Goal: Information Seeking & Learning: Understand process/instructions

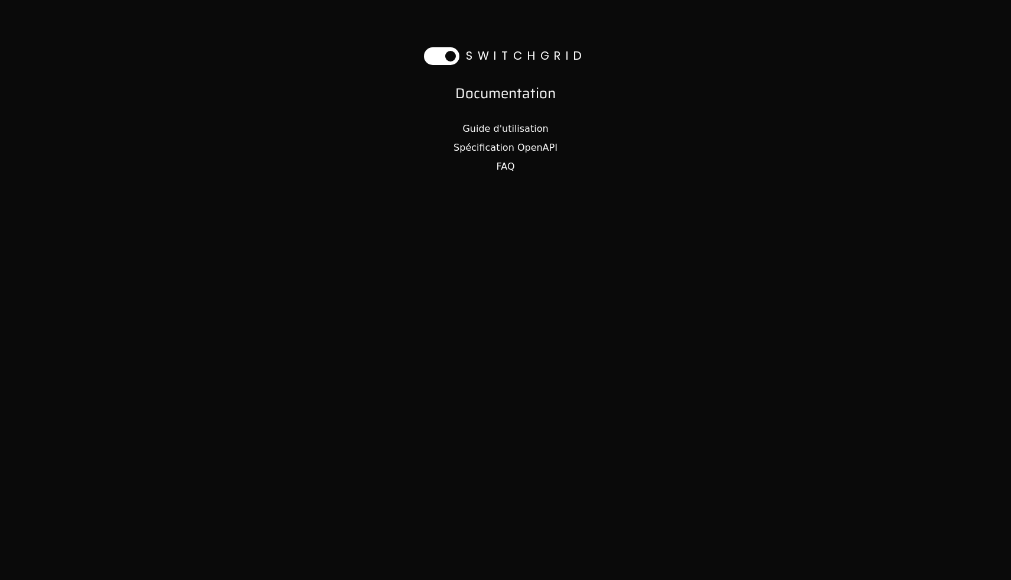
click at [507, 131] on link "Guide d'utilisation" at bounding box center [506, 128] width 86 height 11
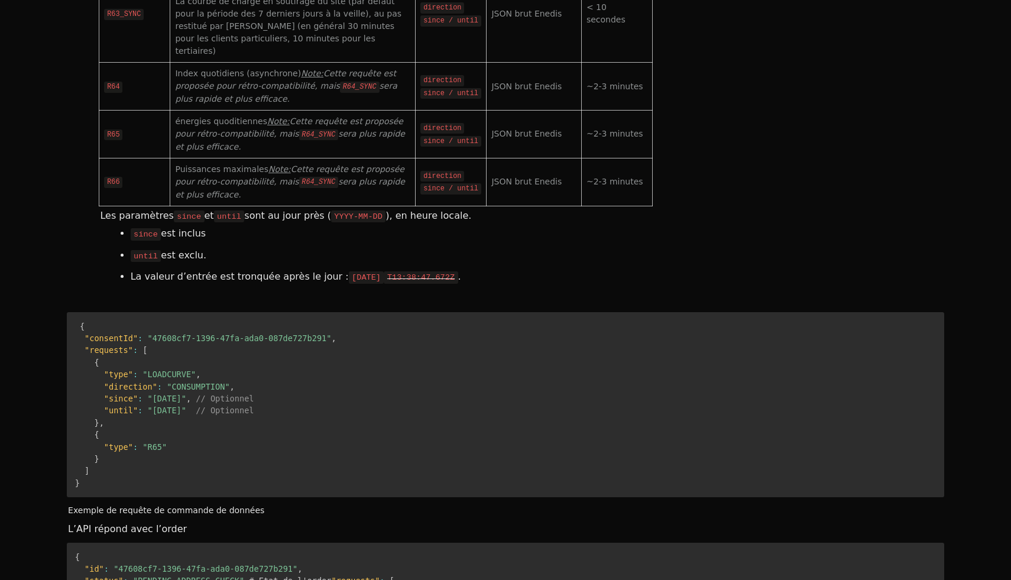
scroll to position [4055, 0]
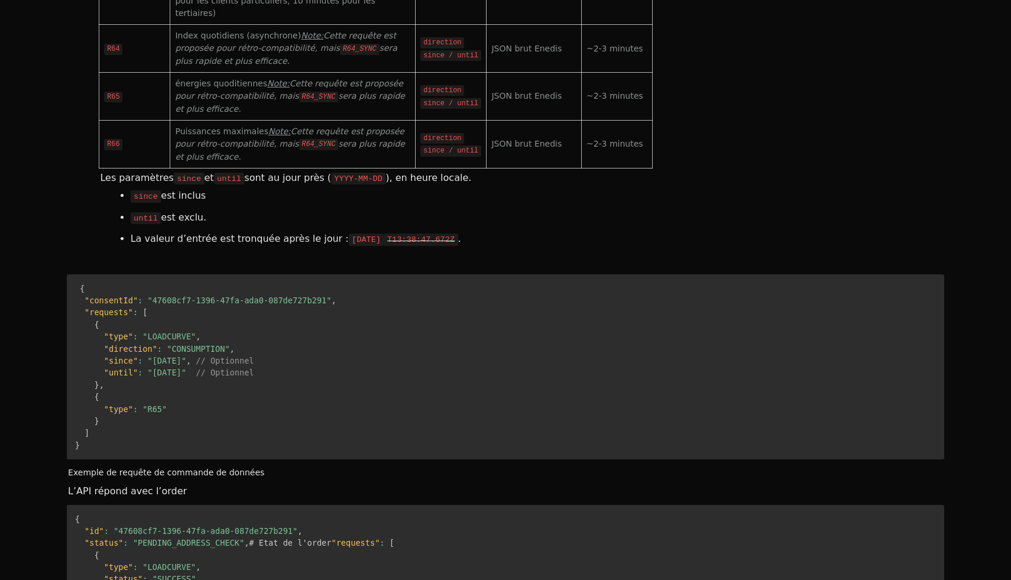
scroll to position [4096, 0]
drag, startPoint x: 282, startPoint y: 358, endPoint x: 267, endPoint y: 152, distance: 206.9
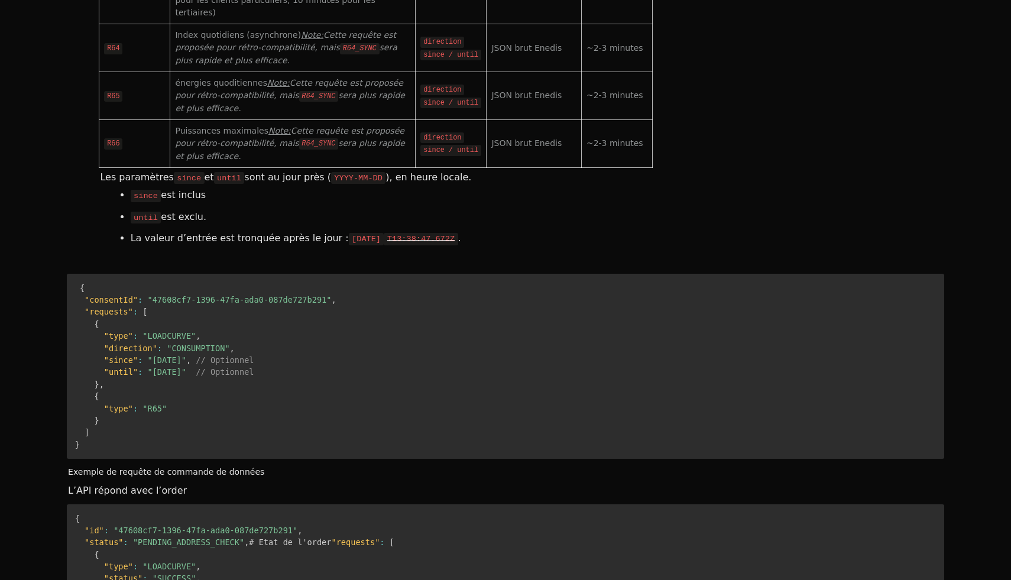
drag, startPoint x: 267, startPoint y: 152, endPoint x: 269, endPoint y: 248, distance: 95.8
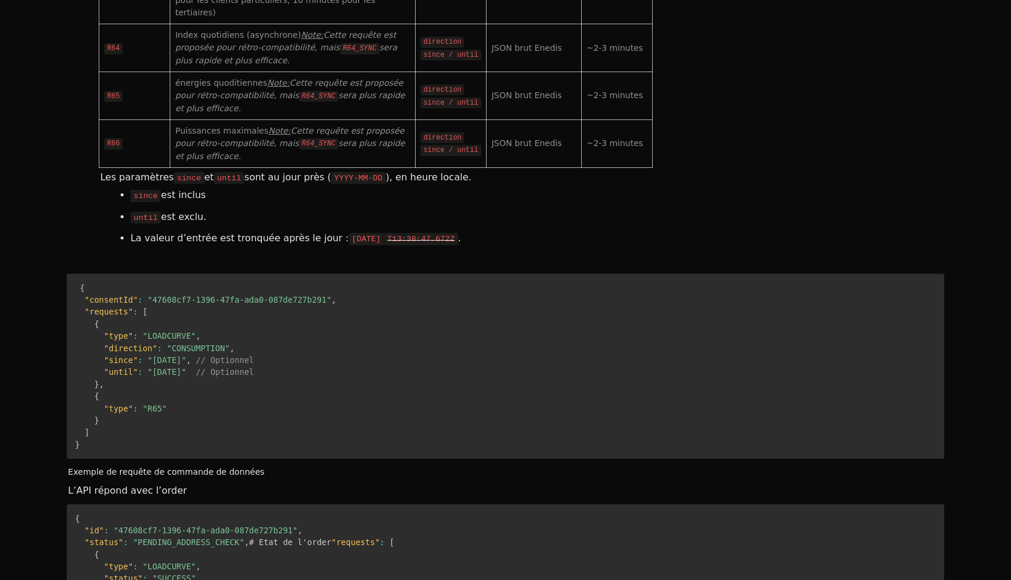
drag, startPoint x: 269, startPoint y: 222, endPoint x: 272, endPoint y: 360, distance: 137.8
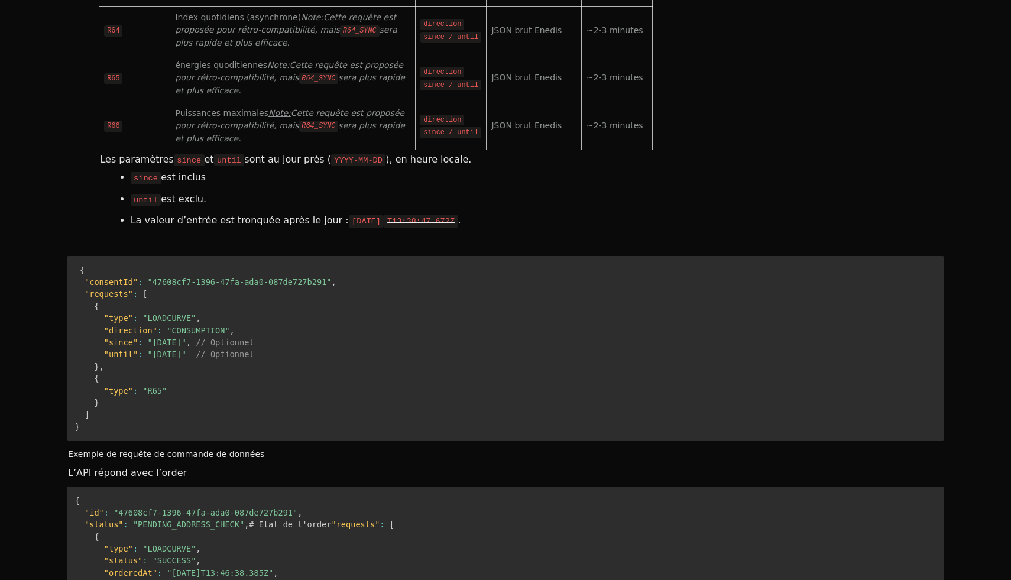
scroll to position [4125, 0]
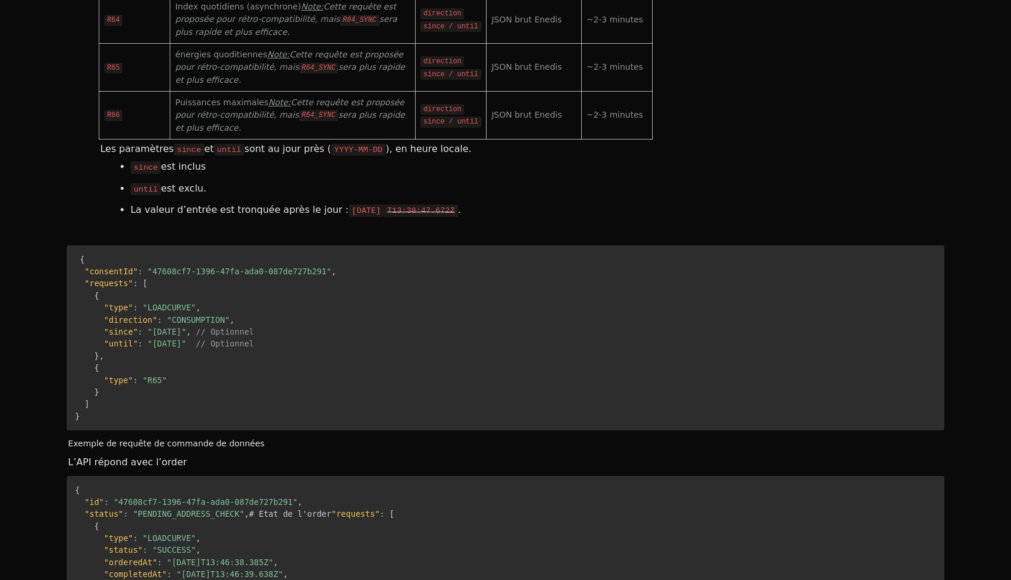
drag, startPoint x: 234, startPoint y: 183, endPoint x: 238, endPoint y: 377, distance: 194.0
drag, startPoint x: 168, startPoint y: 279, endPoint x: 257, endPoint y: 279, distance: 88.7
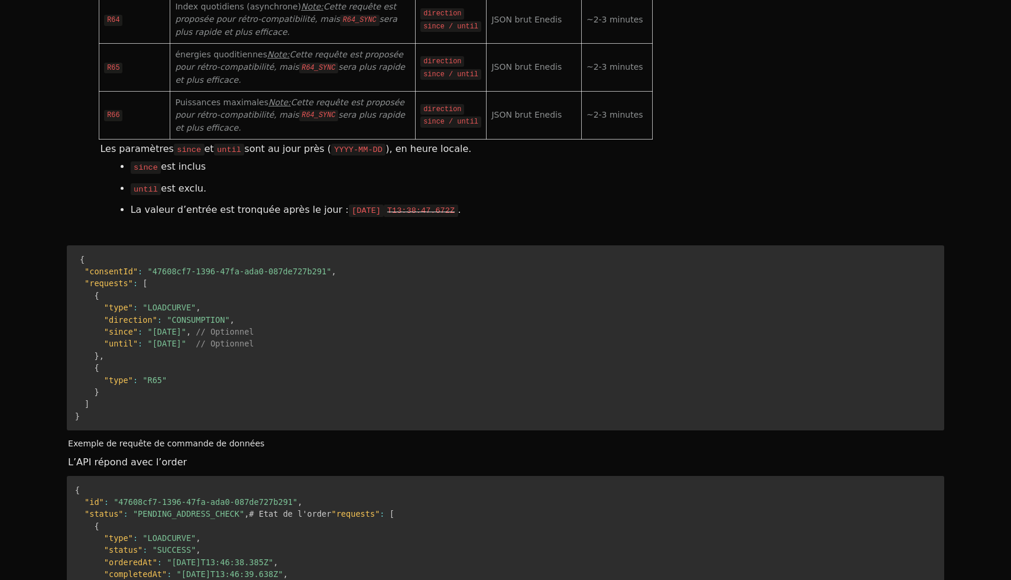
drag, startPoint x: 174, startPoint y: 309, endPoint x: 276, endPoint y: 310, distance: 102.3
drag, startPoint x: 203, startPoint y: 346, endPoint x: 260, endPoint y: 346, distance: 56.8
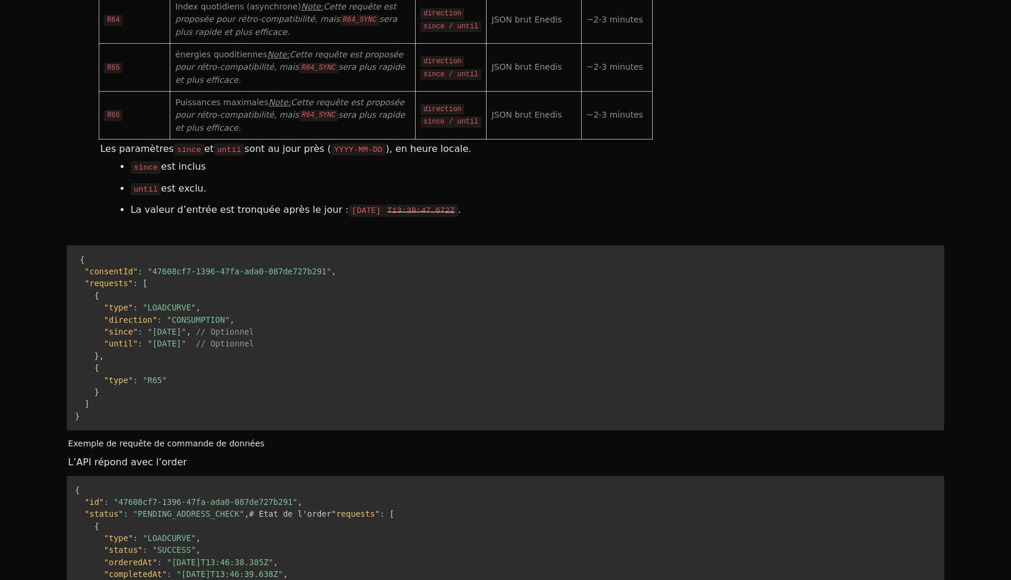
drag, startPoint x: 260, startPoint y: 346, endPoint x: 166, endPoint y: 346, distance: 94.6
drag, startPoint x: 464, startPoint y: 434, endPoint x: 453, endPoint y: 300, distance: 133.5
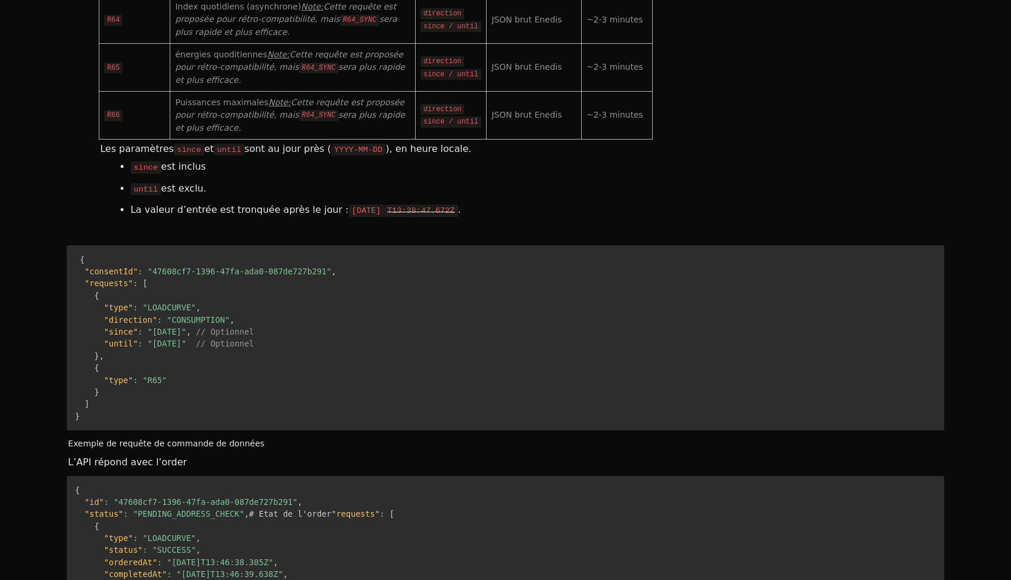
drag, startPoint x: 450, startPoint y: 205, endPoint x: 478, endPoint y: 448, distance: 244.7
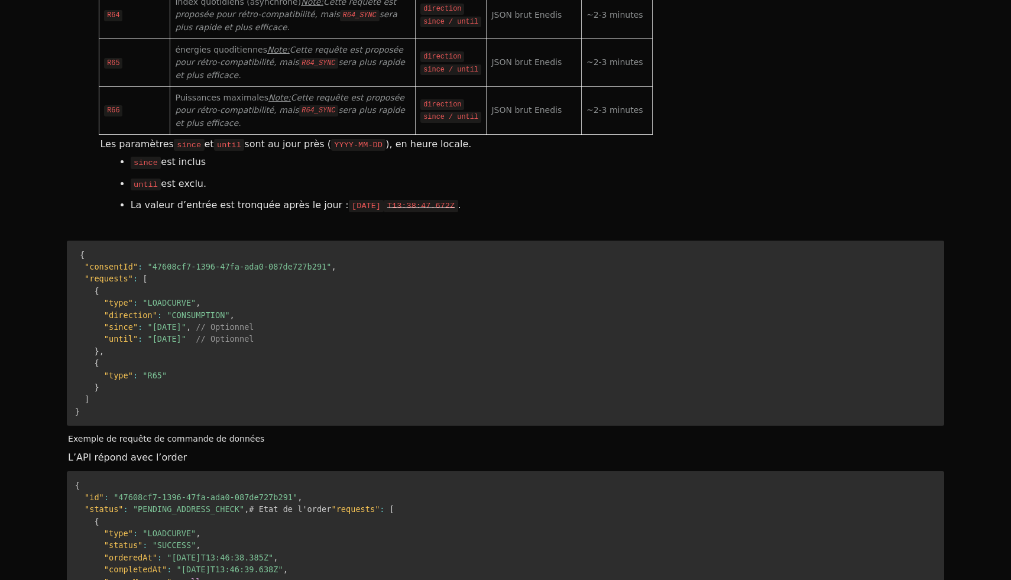
scroll to position [4133, 0]
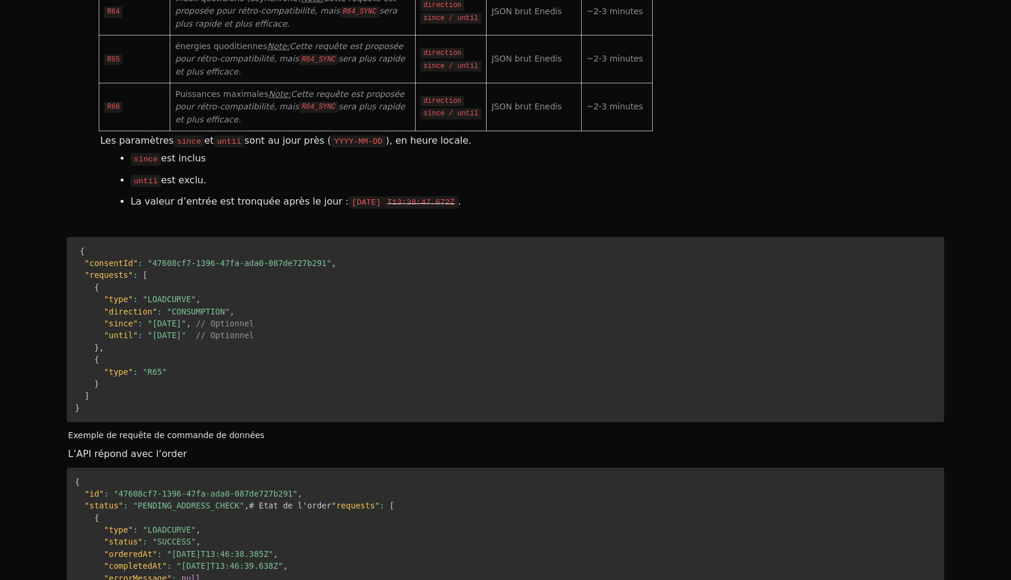
drag, startPoint x: 446, startPoint y: 135, endPoint x: 446, endPoint y: 338, distance: 202.9
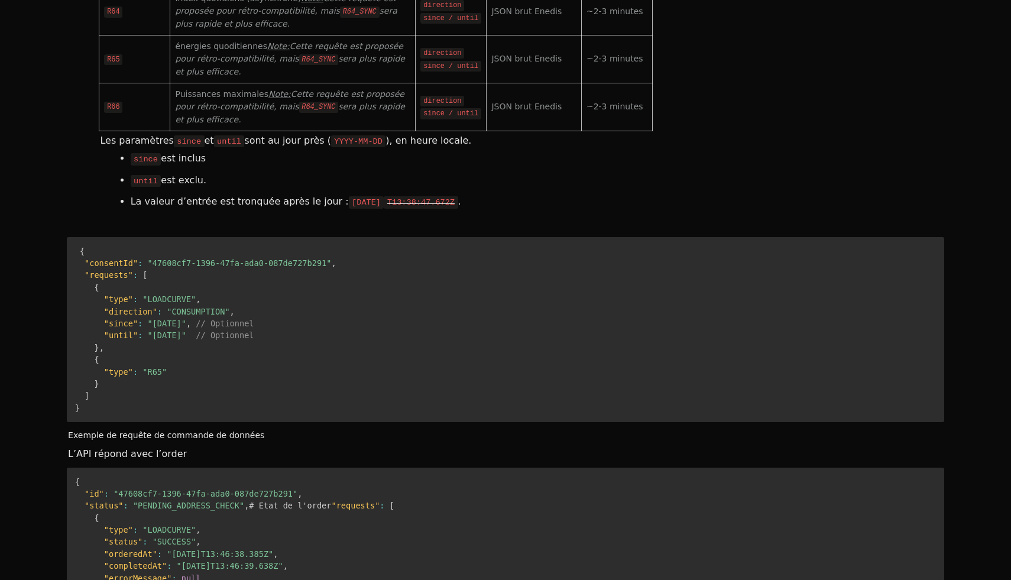
drag, startPoint x: 472, startPoint y: 377, endPoint x: 177, endPoint y: 93, distance: 409.1
drag, startPoint x: 111, startPoint y: 116, endPoint x: 643, endPoint y: 379, distance: 593.0
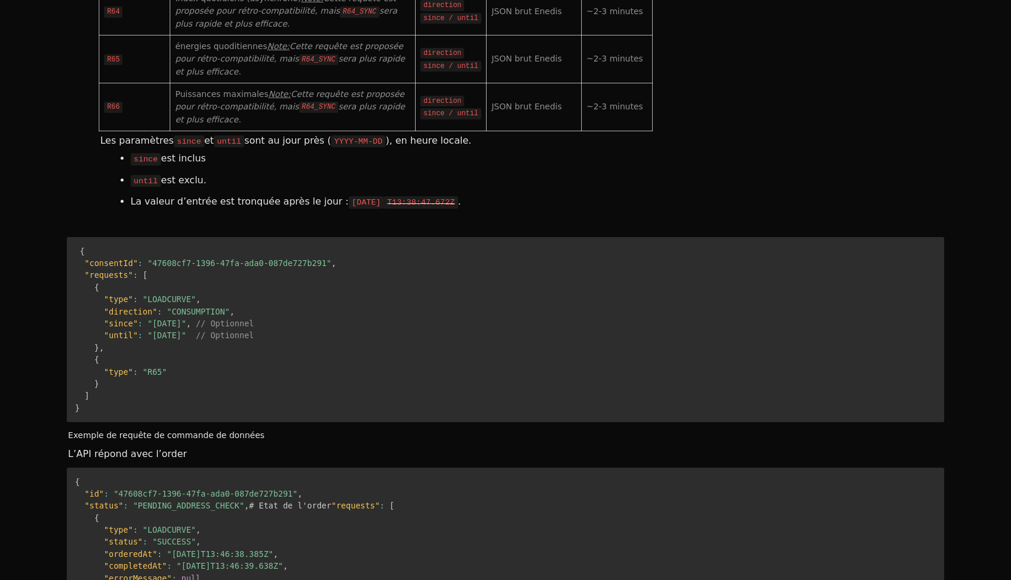
drag, startPoint x: 643, startPoint y: 378, endPoint x: 116, endPoint y: 125, distance: 584.6
copy tbody "LOREMIPSU Dolors am consec ad elitseddo ei te incididun. Utlabore ETD /magnaal/…"
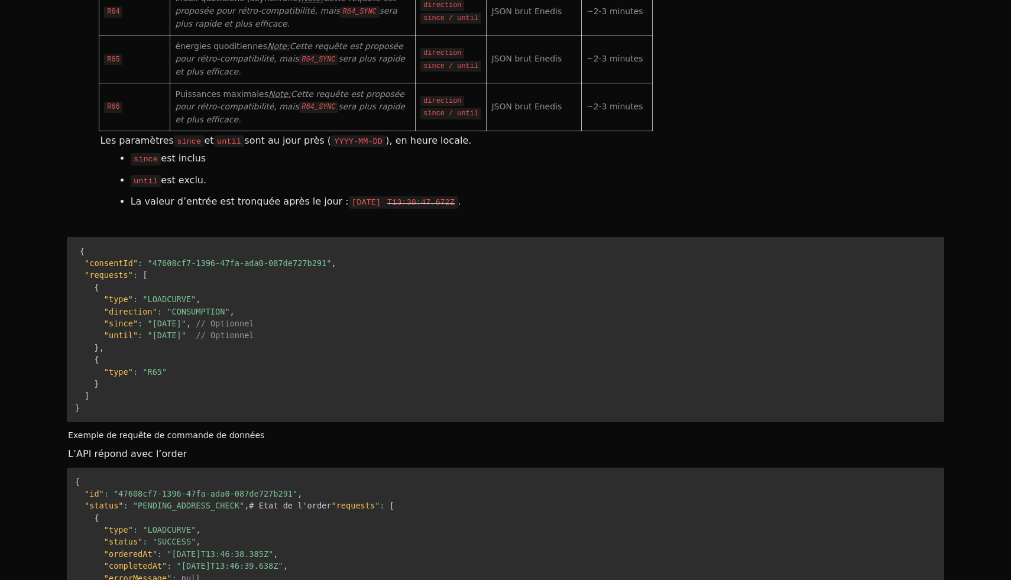
drag, startPoint x: 116, startPoint y: 121, endPoint x: 611, endPoint y: 378, distance: 557.9
drag, startPoint x: 629, startPoint y: 378, endPoint x: 144, endPoint y: 122, distance: 549.0
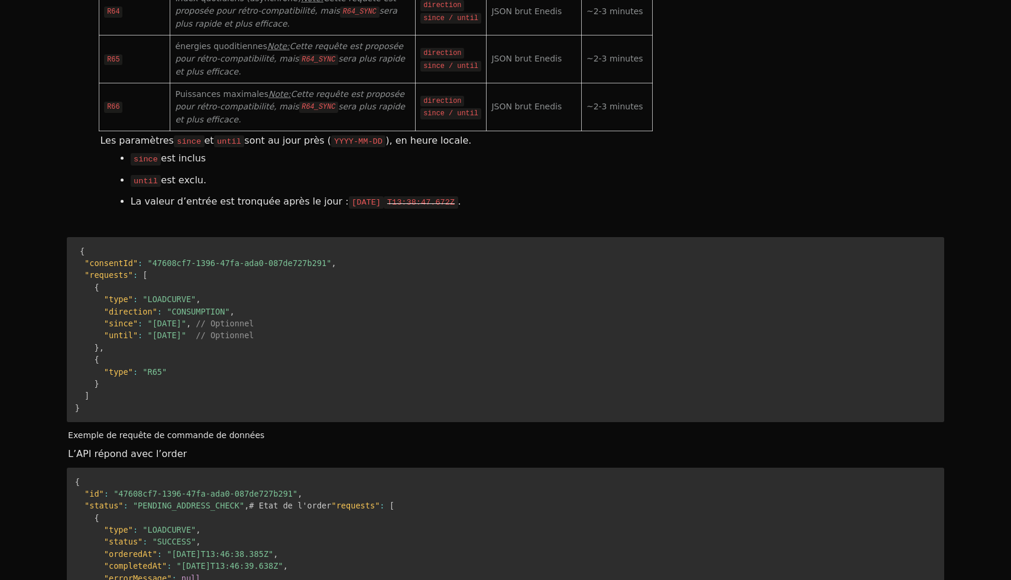
copy tbody "LOREMIPSU Dolors am consec ad elitseddo ei te incididun. Utlabore ETD /magnaal/…"
drag, startPoint x: 500, startPoint y: 177, endPoint x: 508, endPoint y: 357, distance: 180.0
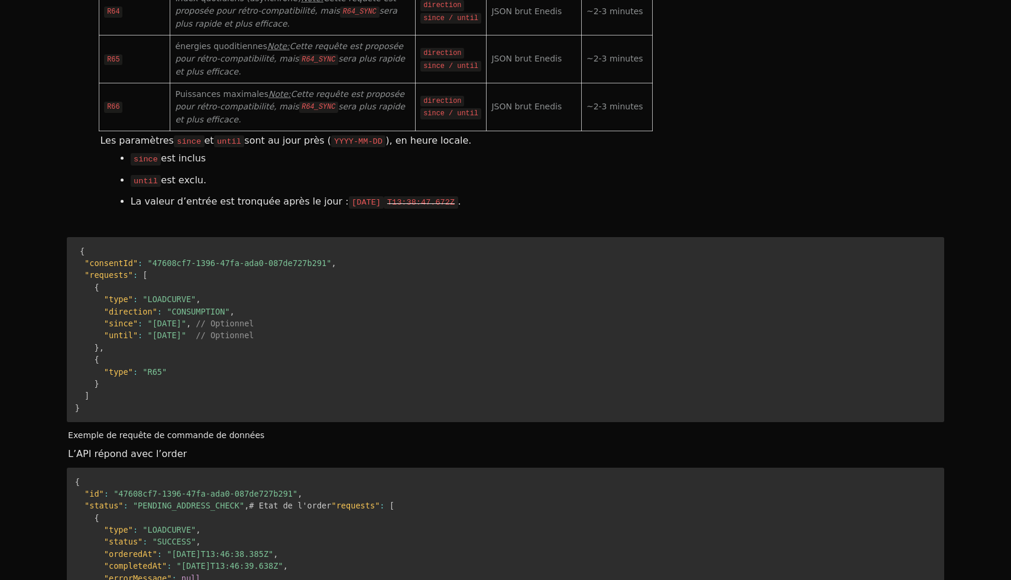
drag, startPoint x: 538, startPoint y: 202, endPoint x: 549, endPoint y: 394, distance: 192.0
drag, startPoint x: 561, startPoint y: 383, endPoint x: 440, endPoint y: 199, distance: 220.8
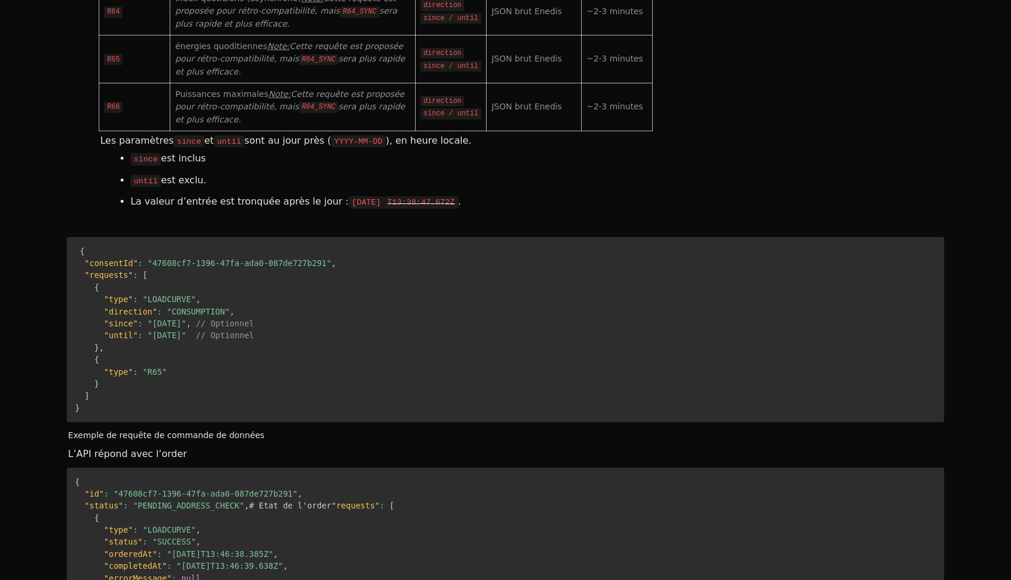
drag, startPoint x: 115, startPoint y: 199, endPoint x: 244, endPoint y: 400, distance: 238.4
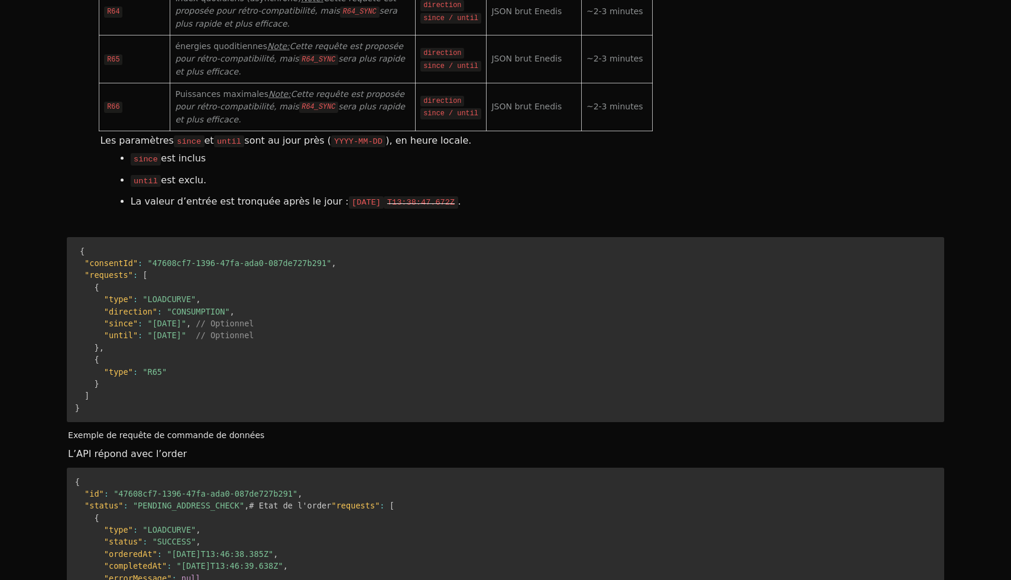
drag, startPoint x: 184, startPoint y: 268, endPoint x: 288, endPoint y: 268, distance: 104.1
drag, startPoint x: 178, startPoint y: 290, endPoint x: 217, endPoint y: 290, distance: 39.0
drag, startPoint x: 186, startPoint y: 325, endPoint x: 254, endPoint y: 325, distance: 68.0
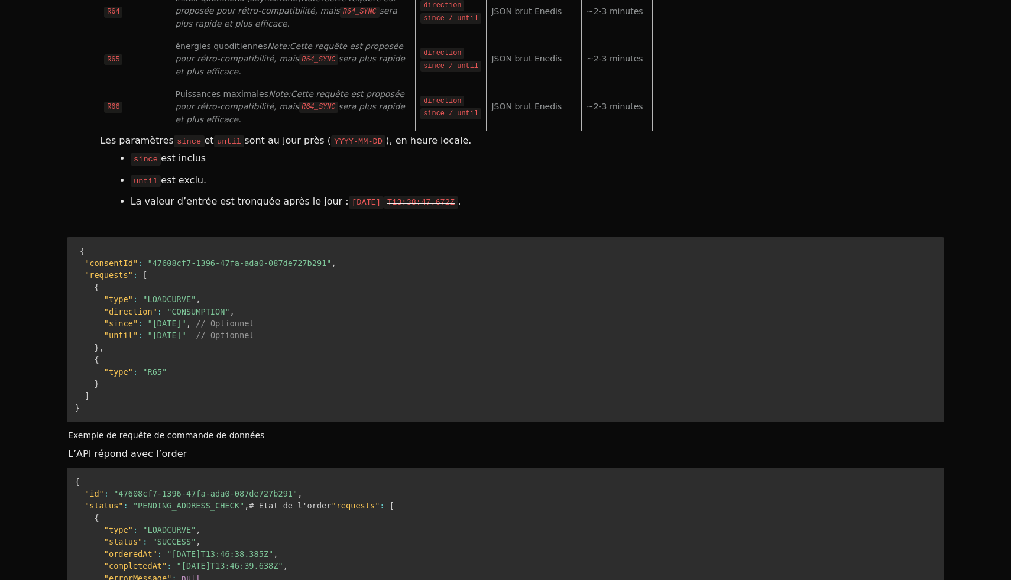
drag, startPoint x: 426, startPoint y: 260, endPoint x: 493, endPoint y: 305, distance: 80.2
drag, startPoint x: 618, startPoint y: 280, endPoint x: 109, endPoint y: 258, distance: 509.7
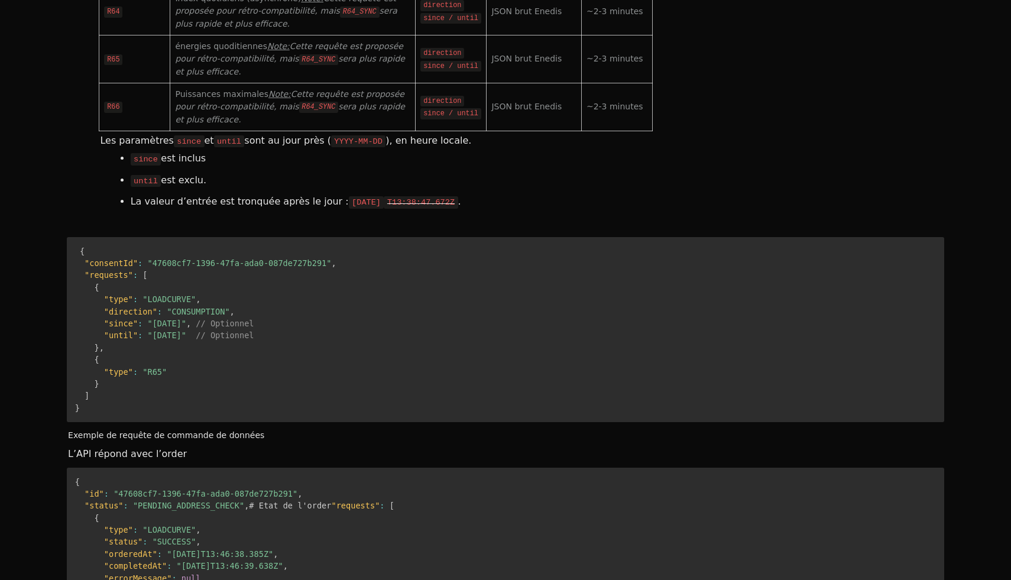
drag, startPoint x: 109, startPoint y: 258, endPoint x: 357, endPoint y: 338, distance: 260.9
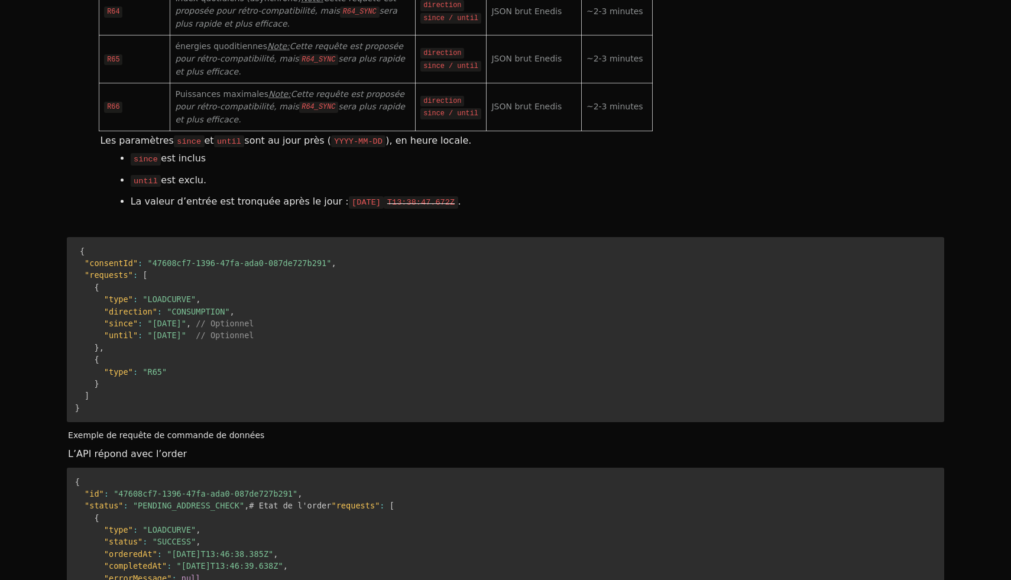
drag, startPoint x: 631, startPoint y: 279, endPoint x: 190, endPoint y: 274, distance: 440.7
drag, startPoint x: 102, startPoint y: 250, endPoint x: 348, endPoint y: 348, distance: 264.9
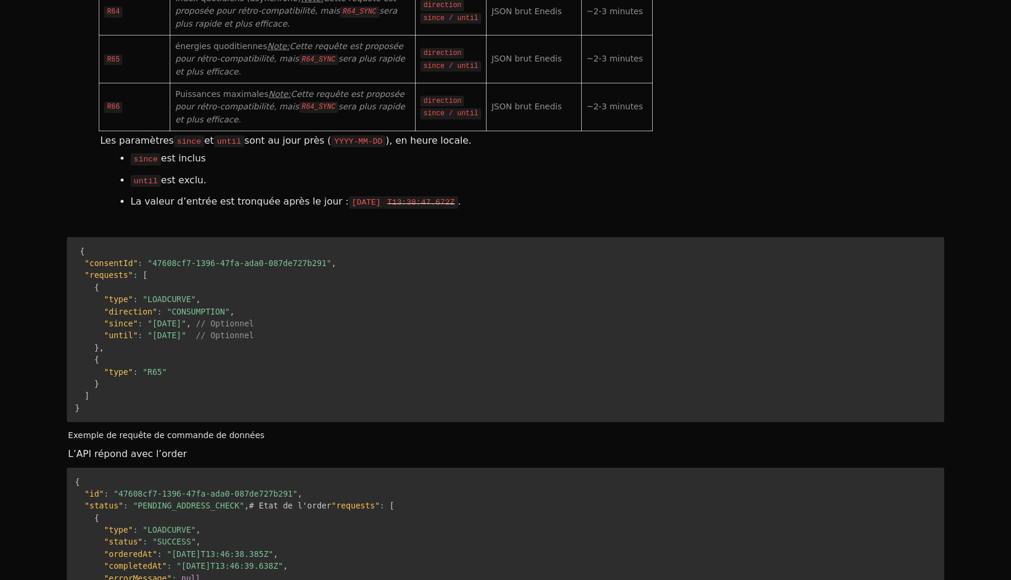
drag, startPoint x: 347, startPoint y: 252, endPoint x: 573, endPoint y: 275, distance: 227.7
drag, startPoint x: 641, startPoint y: 275, endPoint x: 131, endPoint y: 249, distance: 509.9
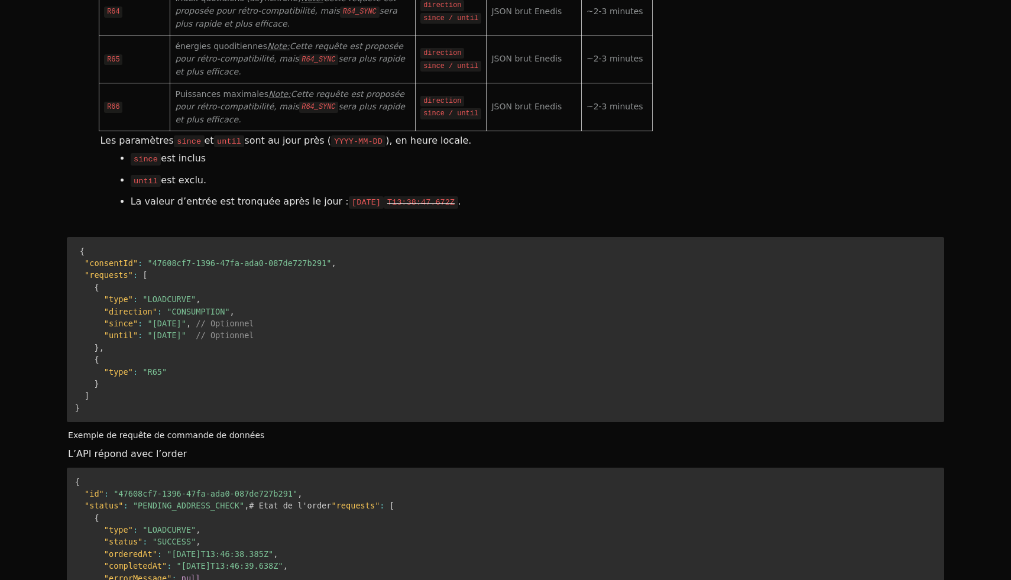
drag, startPoint x: 131, startPoint y: 254, endPoint x: 644, endPoint y: 279, distance: 514.0
copy tr "R64_SYNC Index quotidiens direction since / until JSON brut Enedis < 10 secondes"
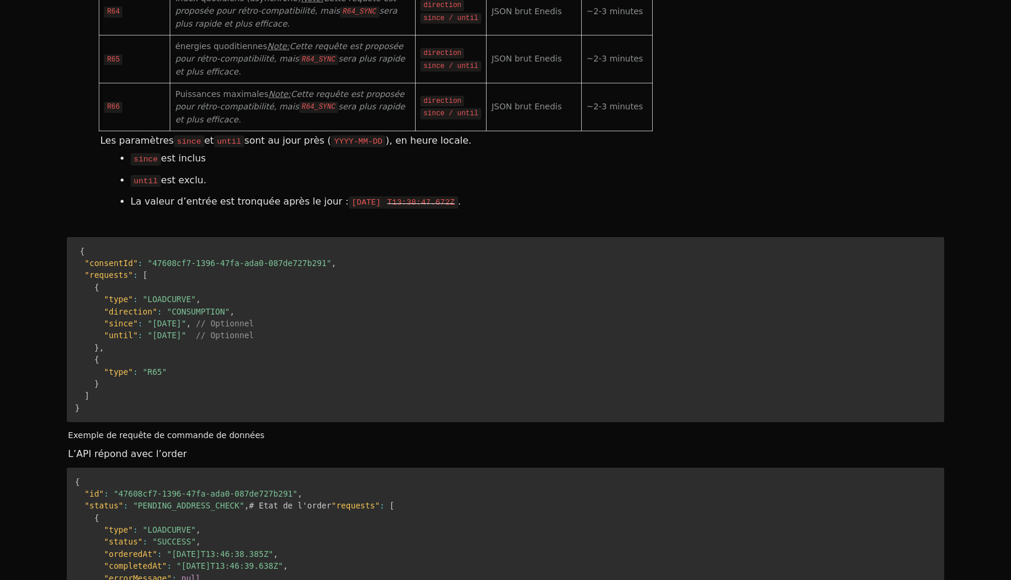
drag, startPoint x: 644, startPoint y: 279, endPoint x: 108, endPoint y: 250, distance: 537.3
copy tr "R64_SYNC Index quotidiens direction since / until JSON brut Enedis < 10 secondes"
drag, startPoint x: 108, startPoint y: 250, endPoint x: 635, endPoint y: 271, distance: 528.0
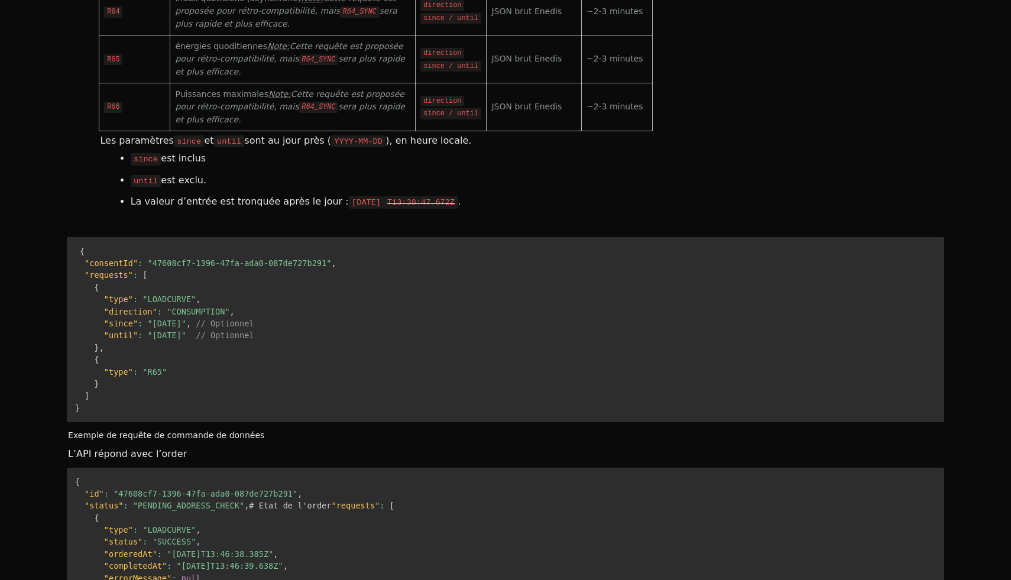
drag, startPoint x: 642, startPoint y: 276, endPoint x: 102, endPoint y: 262, distance: 540.8
copy tr "R64_SYNC Index quotidiens direction since / until JSON brut Enedis < 10 secondes"
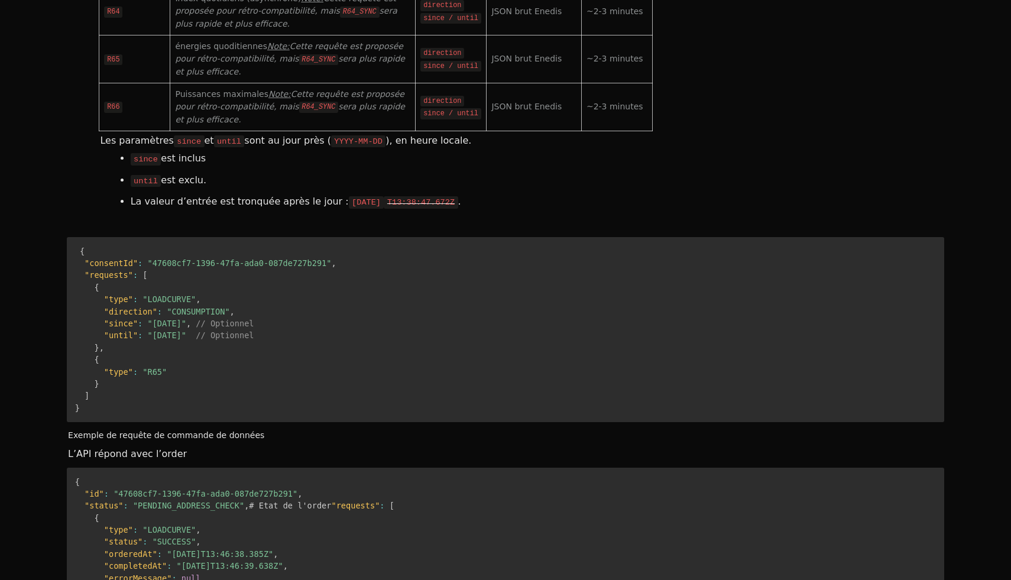
drag, startPoint x: 432, startPoint y: 222, endPoint x: 442, endPoint y: 519, distance: 297.7
drag, startPoint x: 442, startPoint y: 519, endPoint x: 406, endPoint y: 232, distance: 289.8
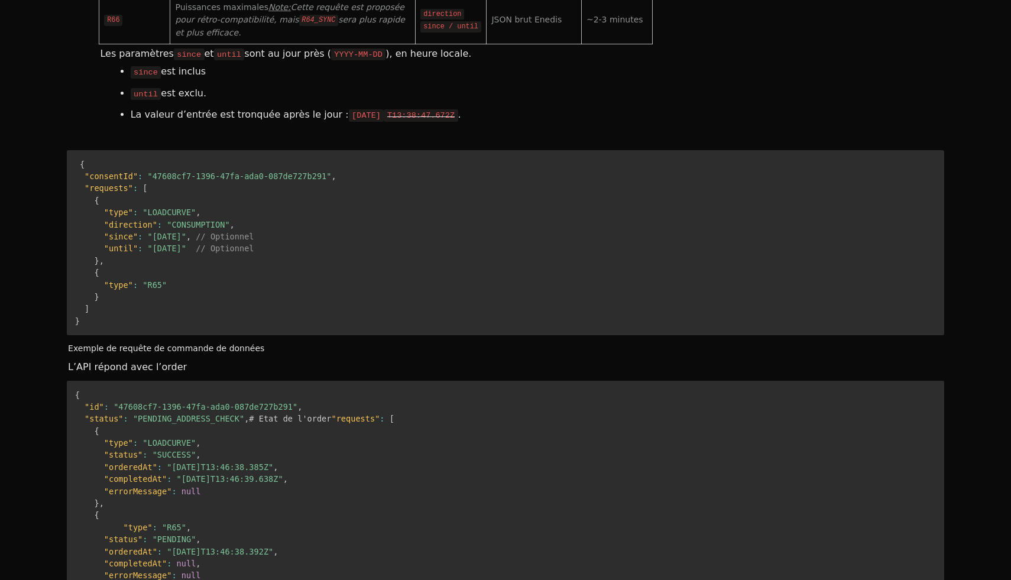
scroll to position [4076, 0]
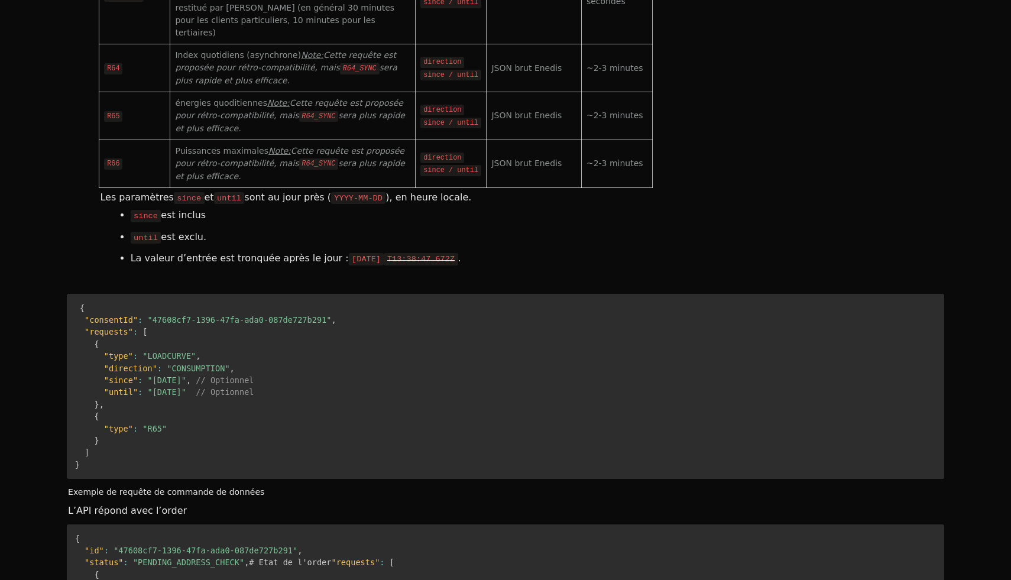
drag, startPoint x: 406, startPoint y: 235, endPoint x: 465, endPoint y: 449, distance: 221.4
drag, startPoint x: 473, startPoint y: 452, endPoint x: 183, endPoint y: 221, distance: 370.7
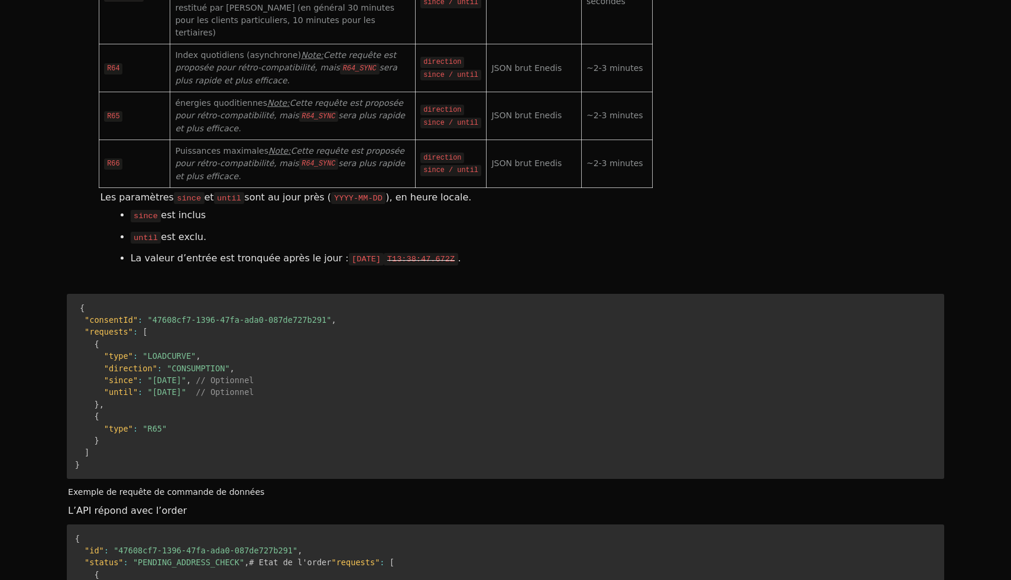
drag, startPoint x: 108, startPoint y: 180, endPoint x: 635, endPoint y: 522, distance: 628.2
drag, startPoint x: 646, startPoint y: 503, endPoint x: 151, endPoint y: 217, distance: 571.9
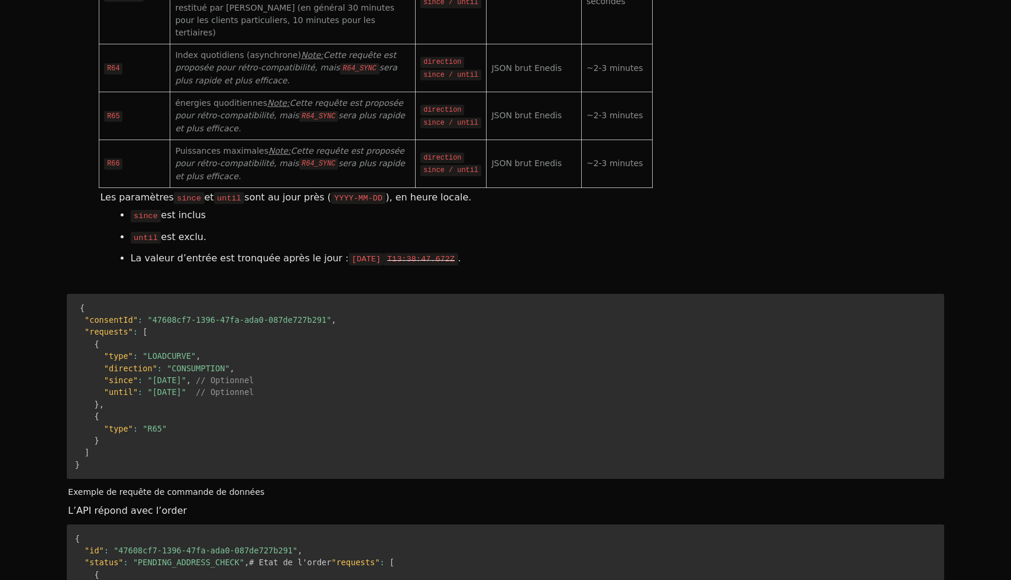
drag, startPoint x: 152, startPoint y: 217, endPoint x: 136, endPoint y: 211, distance: 17.0
drag, startPoint x: 122, startPoint y: 166, endPoint x: 648, endPoint y: 505, distance: 625.4
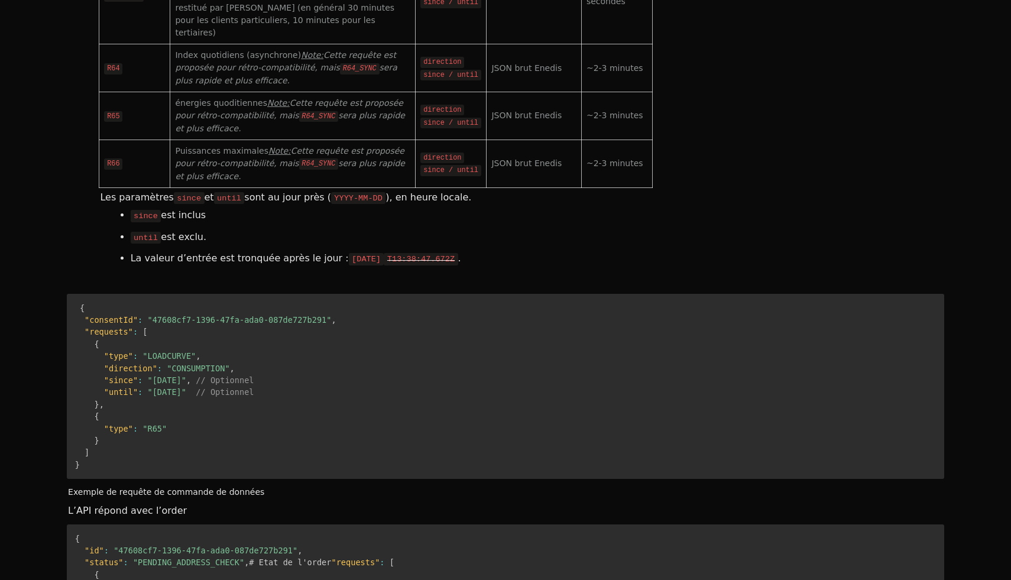
drag, startPoint x: 649, startPoint y: 505, endPoint x: 257, endPoint y: 122, distance: 547.5
drag, startPoint x: 106, startPoint y: 179, endPoint x: 646, endPoint y: 493, distance: 624.7
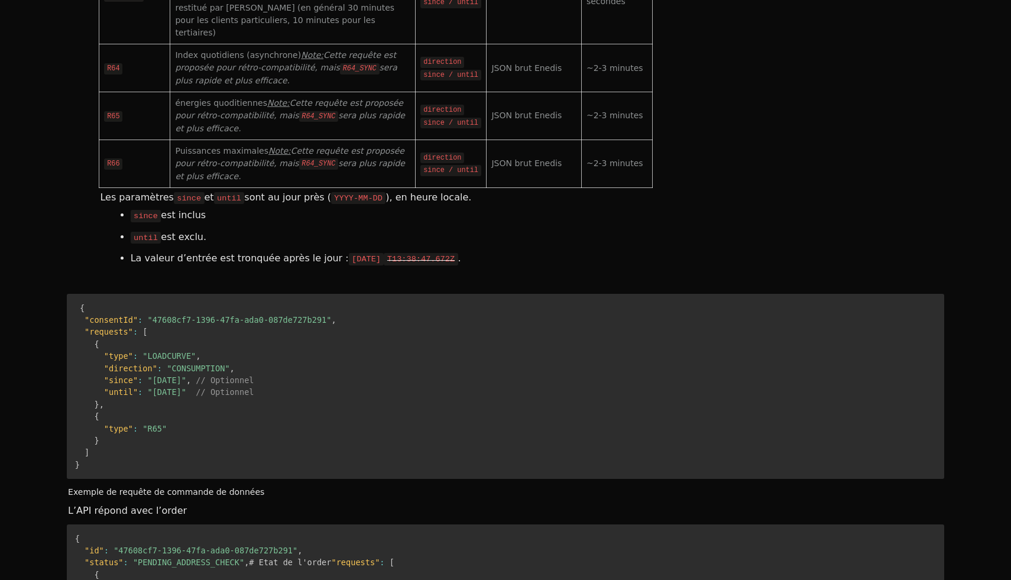
drag, startPoint x: 646, startPoint y: 493, endPoint x: 114, endPoint y: 179, distance: 618.4
